Goal: Task Accomplishment & Management: Complete application form

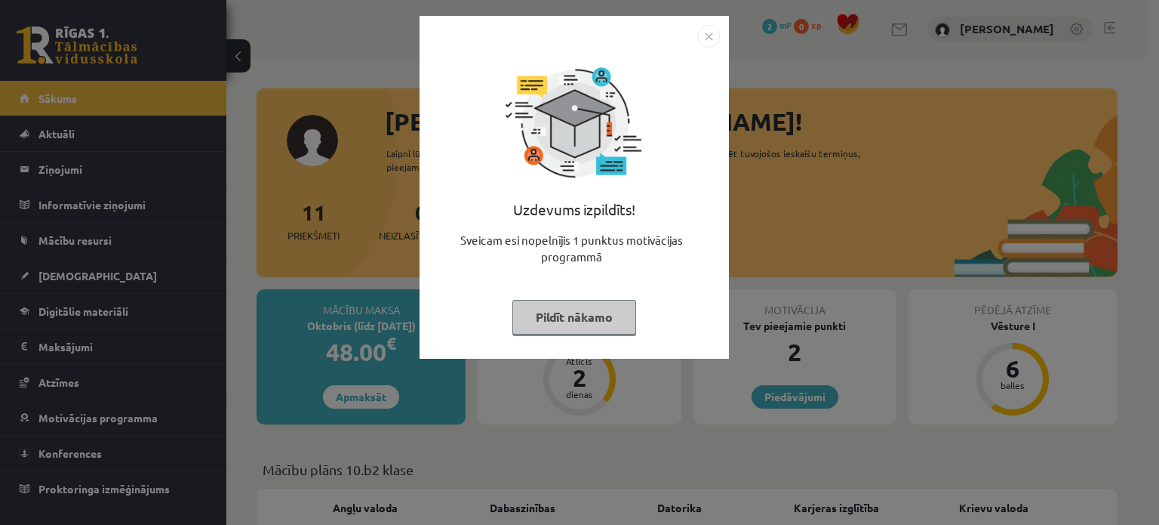
click at [592, 322] on button "Pildīt nākamo" at bounding box center [575, 317] width 124 height 35
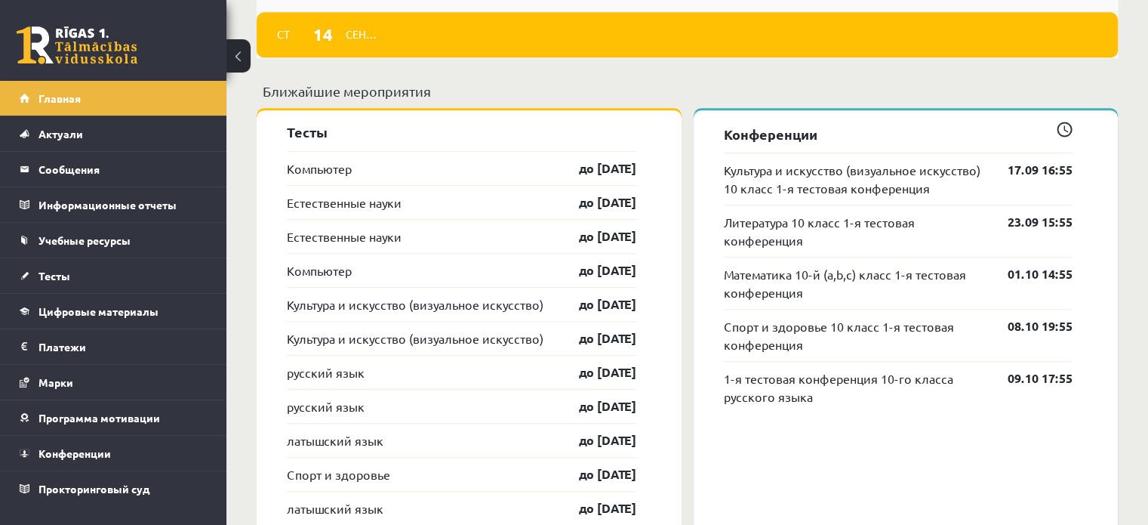
scroll to position [1283, 0]
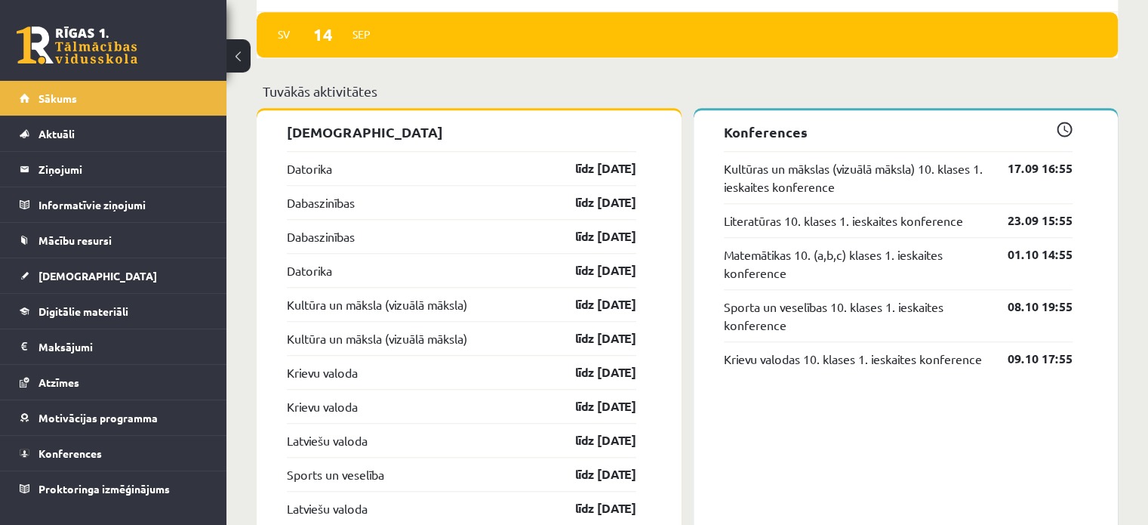
click at [999, 42] on div "Sv [DATE]" at bounding box center [687, 35] width 861 height 46
click at [99, 287] on link "[DEMOGRAPHIC_DATA]" at bounding box center [114, 275] width 188 height 35
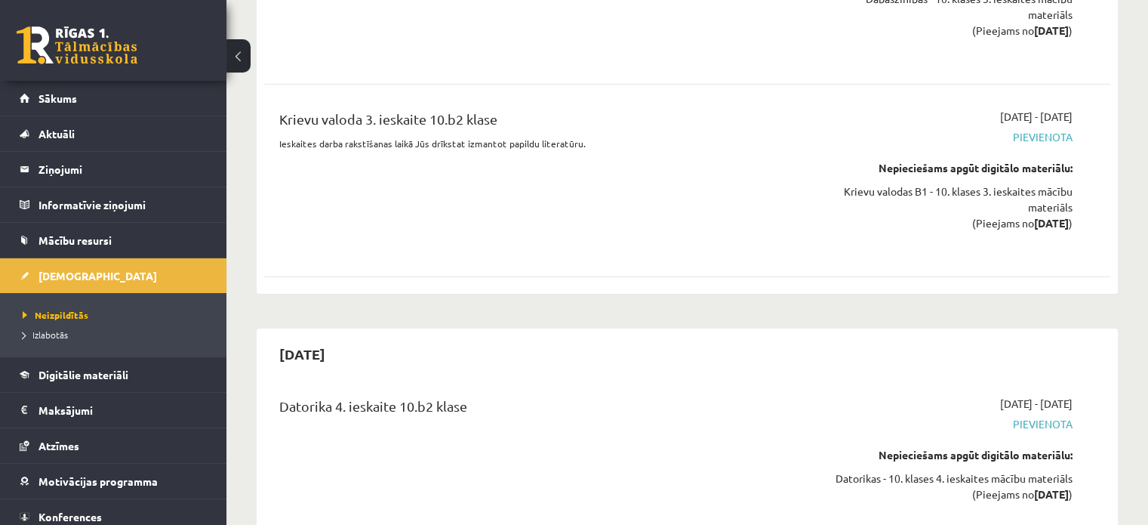
scroll to position [4982, 0]
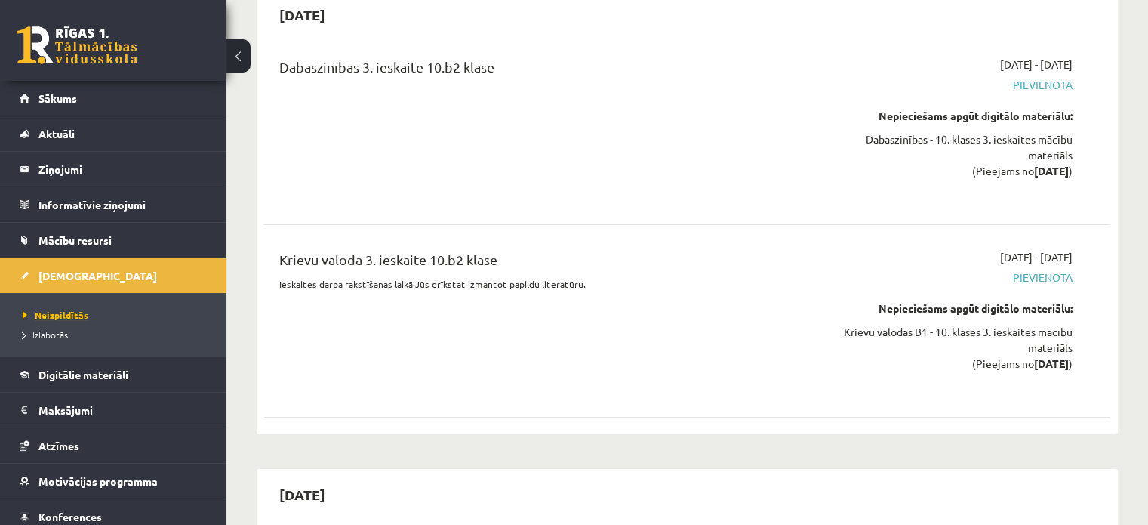
click at [69, 311] on span "Neizpildītās" at bounding box center [56, 315] width 66 height 12
click at [118, 94] on link "Sākums" at bounding box center [114, 98] width 188 height 35
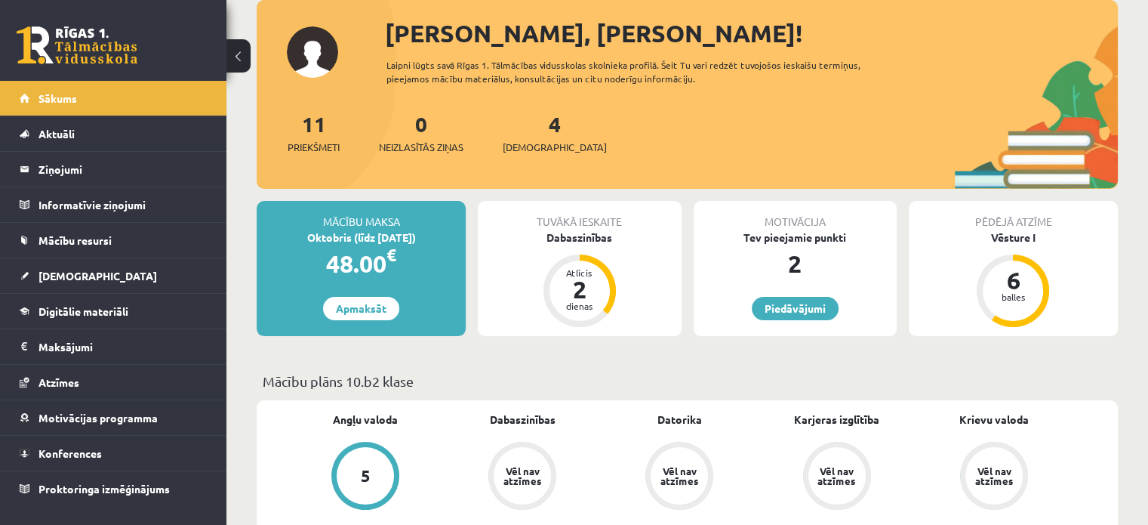
scroll to position [226, 0]
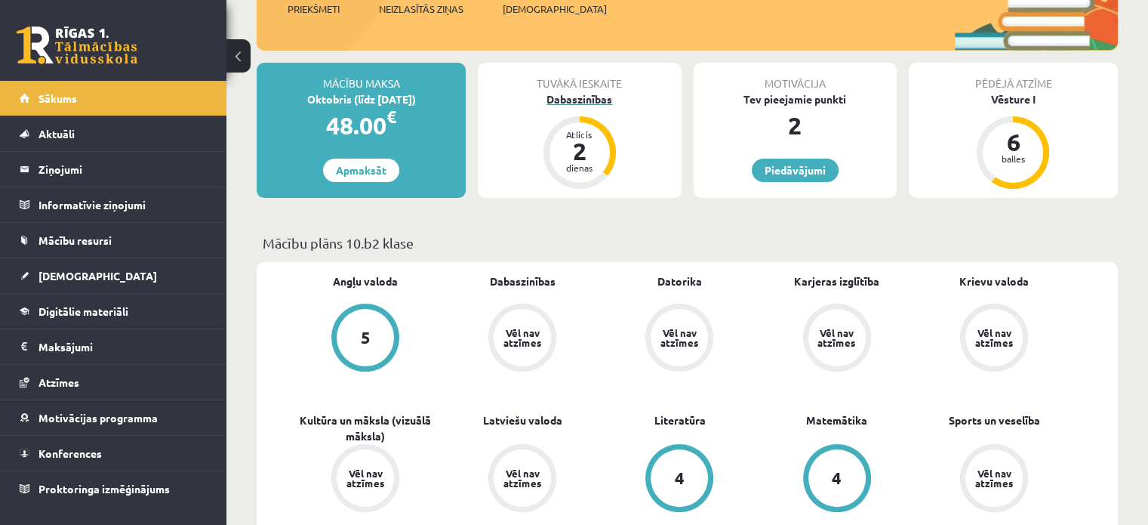
click at [576, 99] on div "Dabaszinības" at bounding box center [579, 99] width 203 height 16
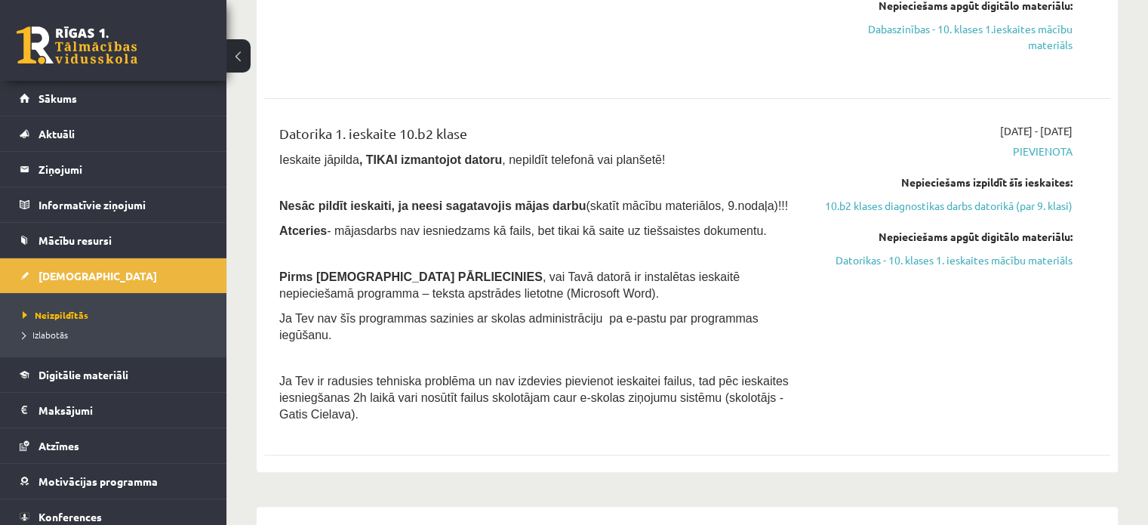
scroll to position [528, 0]
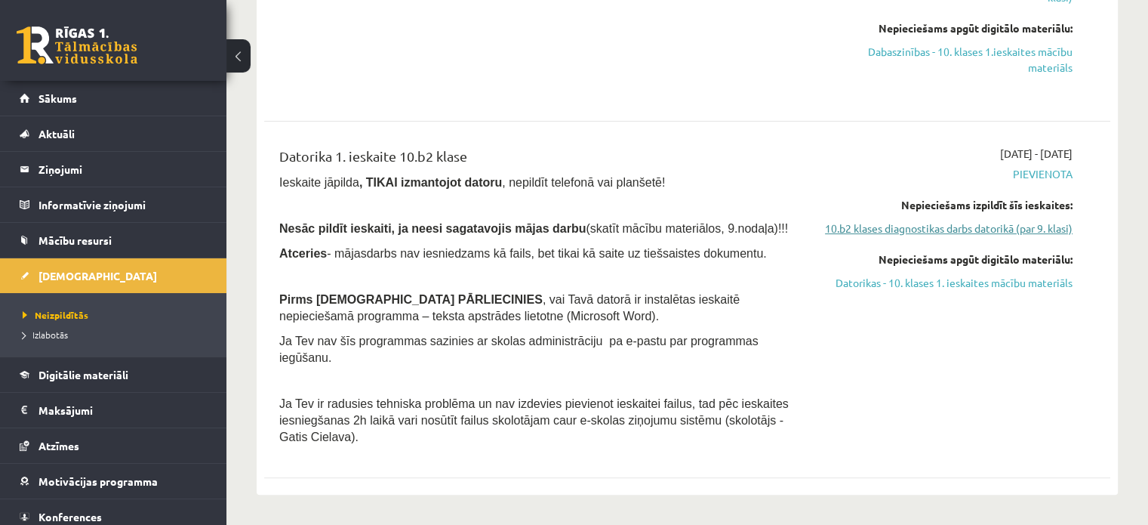
click at [1010, 224] on link "10.b2 klases diagnostikas darbs datorikā (par 9. klasi)" at bounding box center [948, 228] width 249 height 16
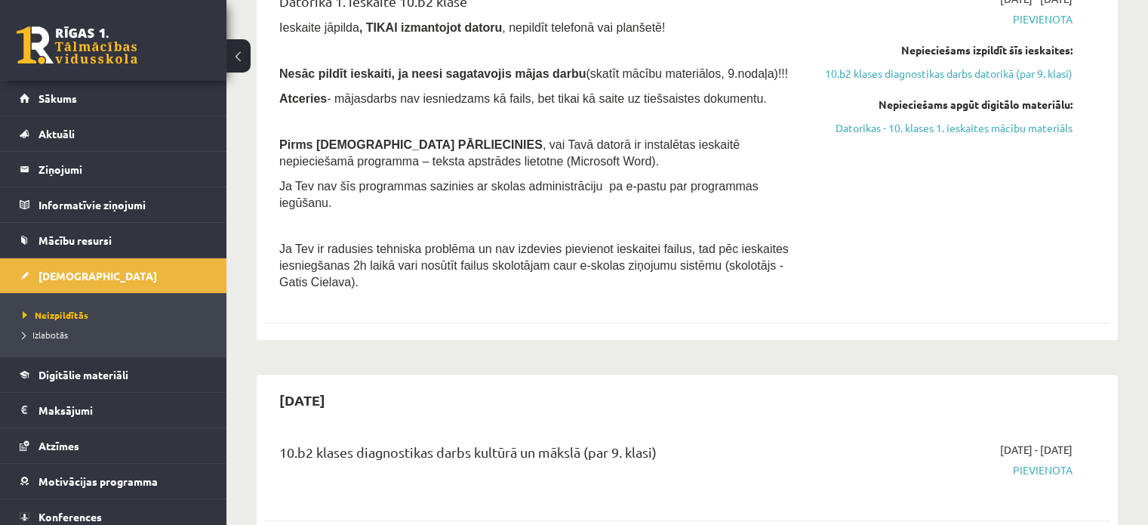
scroll to position [608, 0]
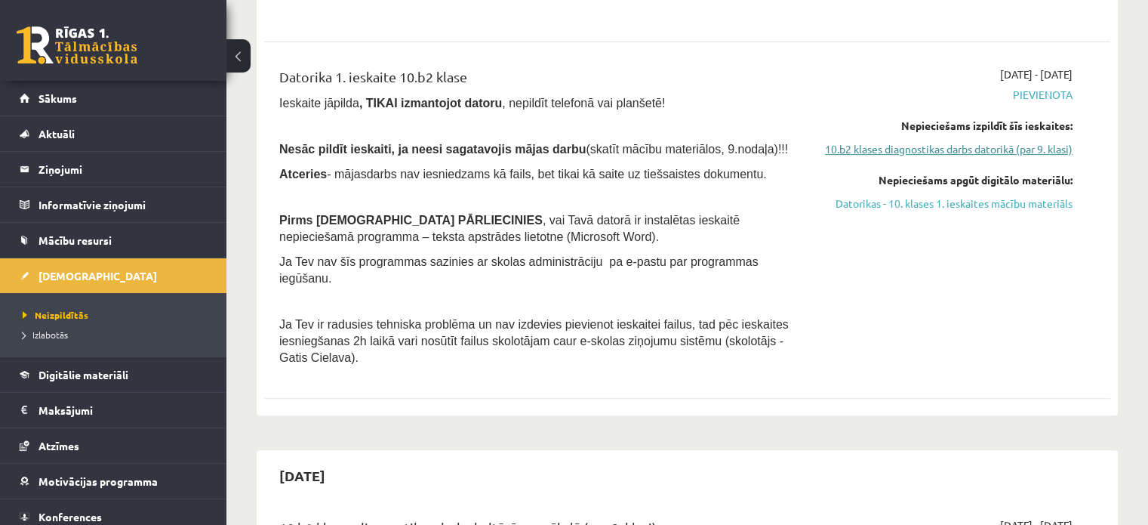
click at [921, 152] on link "10.b2 klases diagnostikas darbs datorikā (par 9. klasi)" at bounding box center [948, 149] width 249 height 16
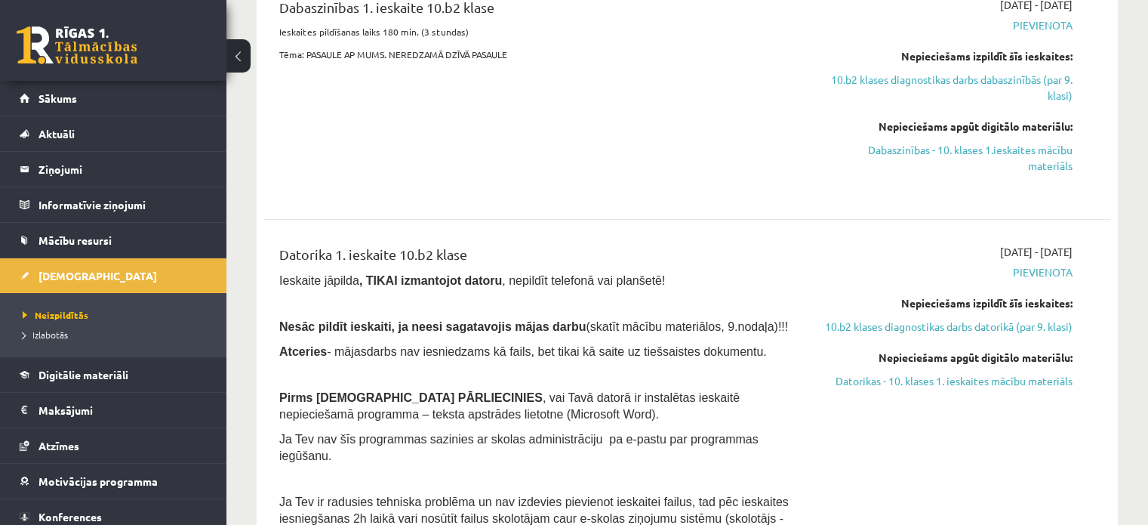
scroll to position [453, 0]
